Goal: Task Accomplishment & Management: Manage account settings

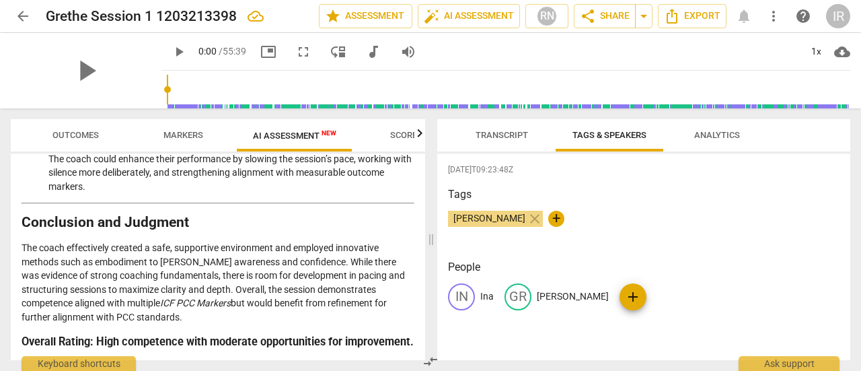
scroll to position [2502, 0]
click at [170, 18] on h2 "Grethe Session 1 1203213398" at bounding box center [141, 16] width 191 height 17
click at [20, 16] on span "arrow_back" at bounding box center [23, 16] width 16 height 16
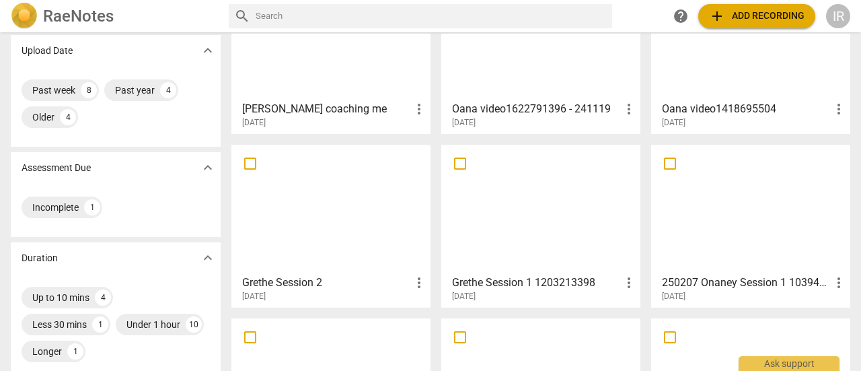
scroll to position [136, 0]
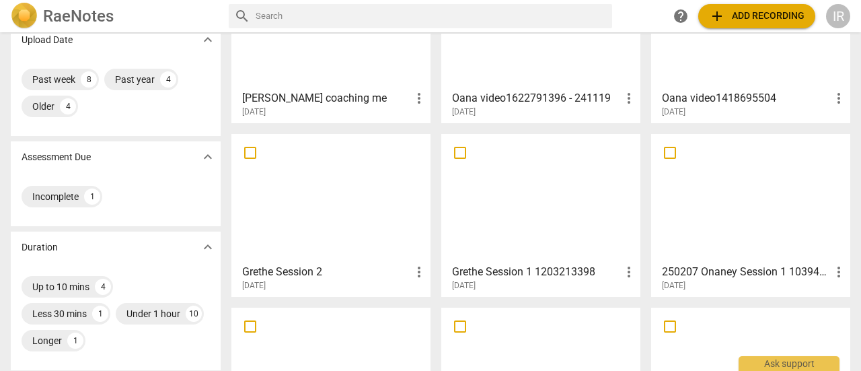
click at [358, 256] on div at bounding box center [331, 198] width 190 height 119
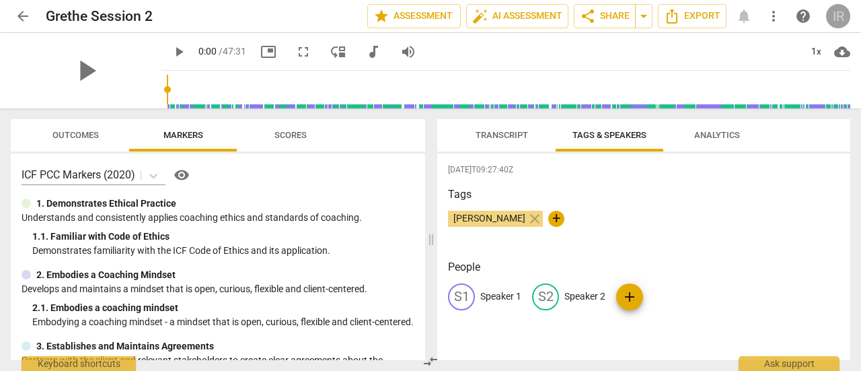
click at [841, 16] on div "IR" at bounding box center [838, 16] width 24 height 24
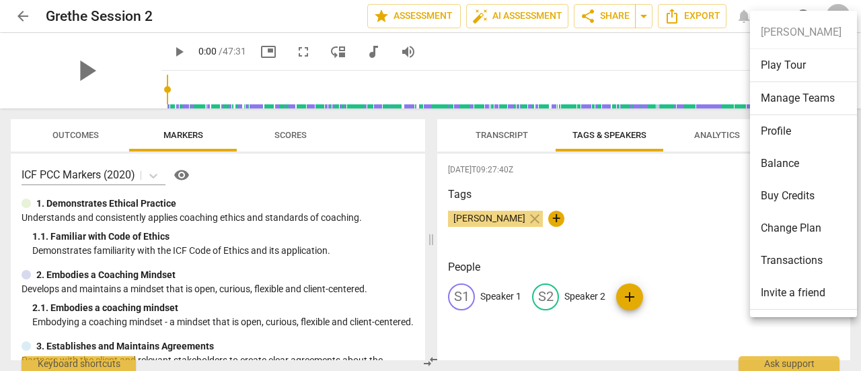
scroll to position [29, 0]
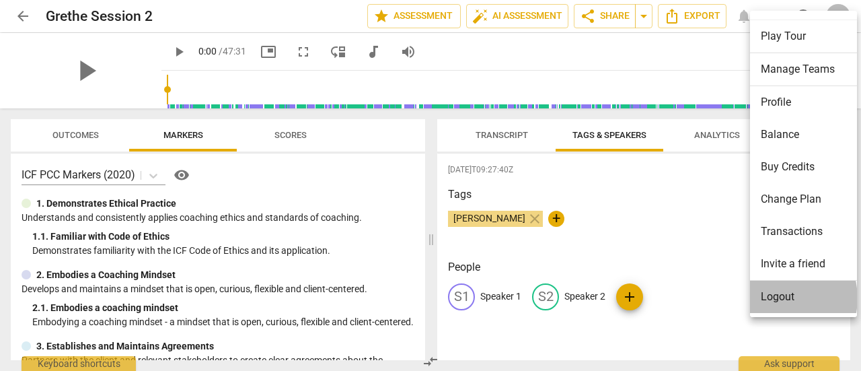
click at [775, 297] on li "Logout" at bounding box center [806, 297] width 112 height 32
